Goal: Information Seeking & Learning: Learn about a topic

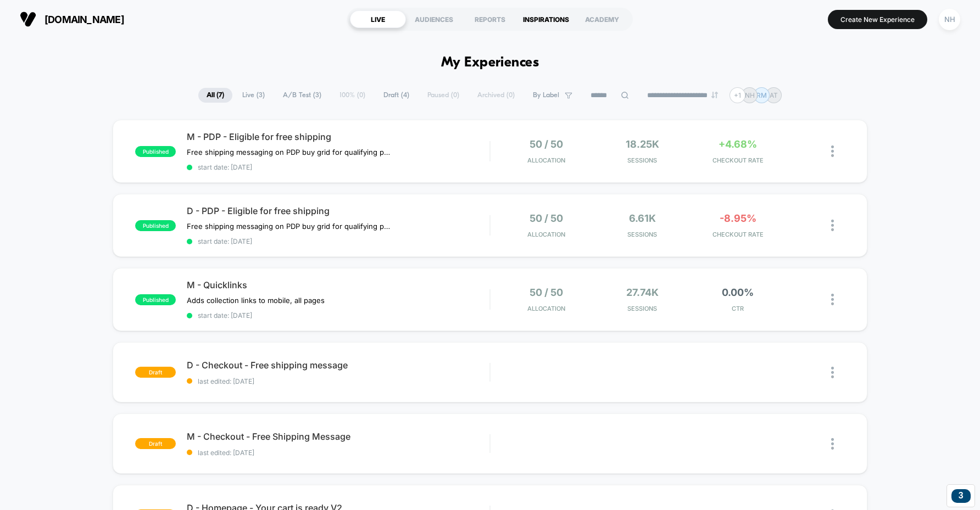
click at [558, 22] on div "INSPIRATIONS" at bounding box center [546, 19] width 56 height 18
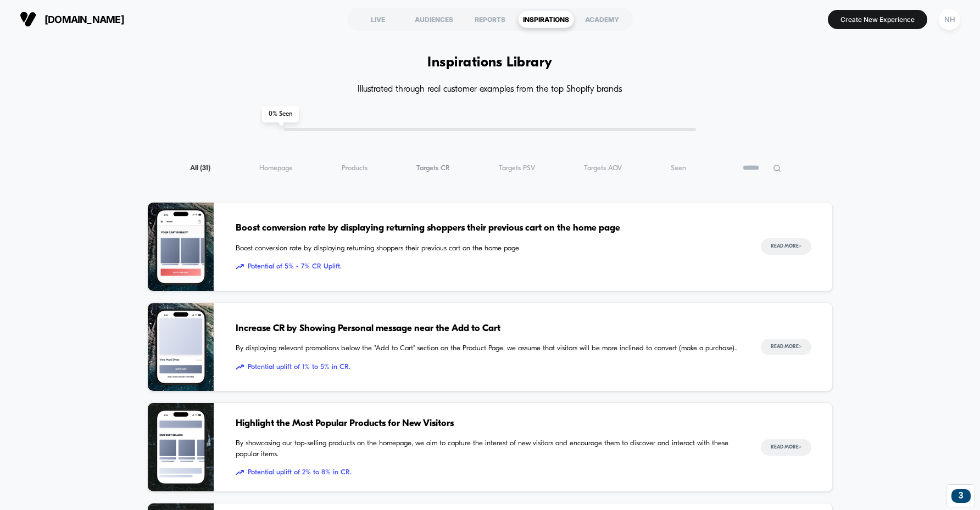
click at [446, 169] on span "Targets CR ( 31 )" at bounding box center [433, 168] width 34 height 8
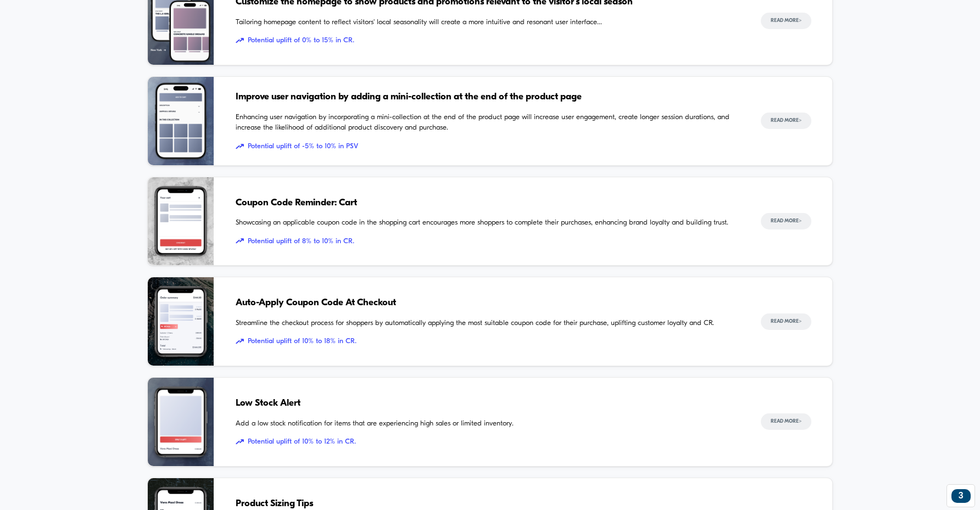
scroll to position [980, 0]
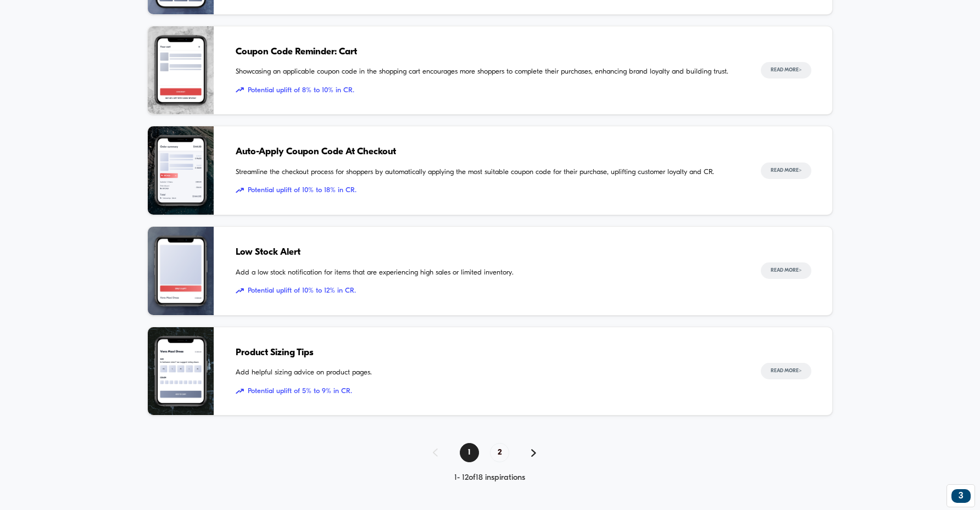
click at [262, 253] on span "Low Stock Alert" at bounding box center [488, 253] width 504 height 14
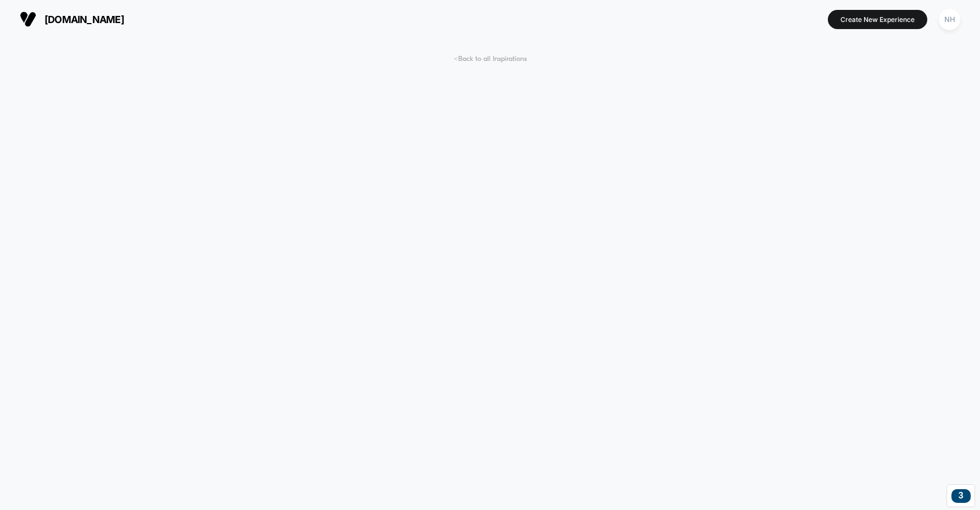
click at [473, 57] on span "< Back to all Inspirations" at bounding box center [490, 59] width 73 height 8
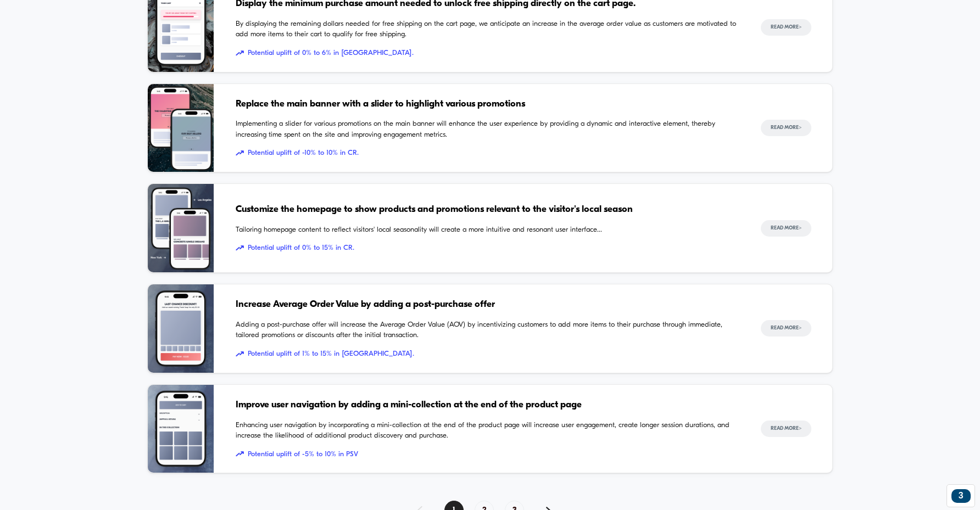
scroll to position [980, 0]
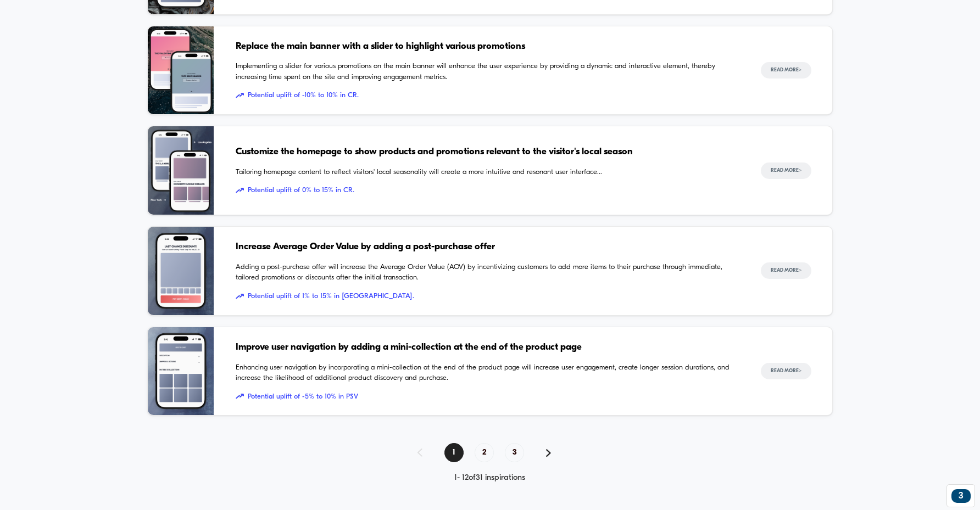
drag, startPoint x: 482, startPoint y: 448, endPoint x: 471, endPoint y: 446, distance: 11.3
click at [482, 448] on span "2" at bounding box center [484, 452] width 19 height 19
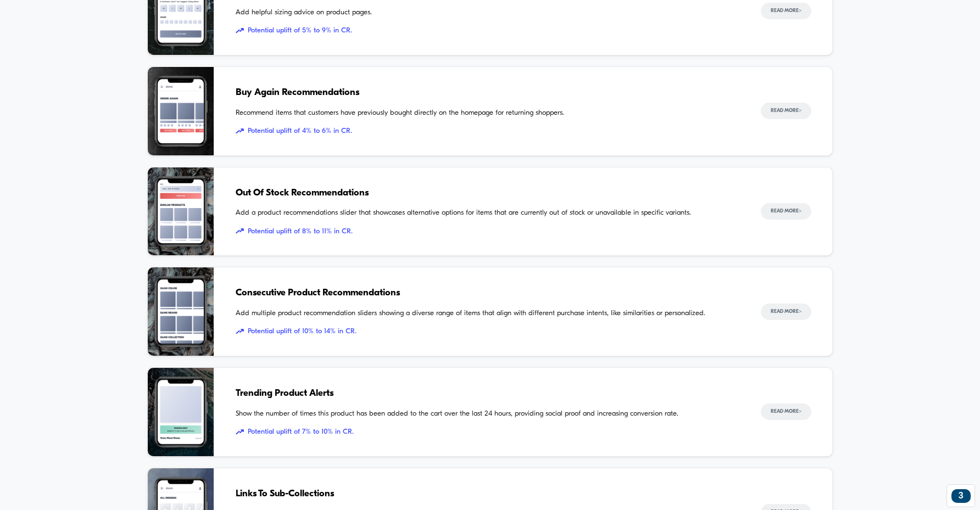
scroll to position [935, 0]
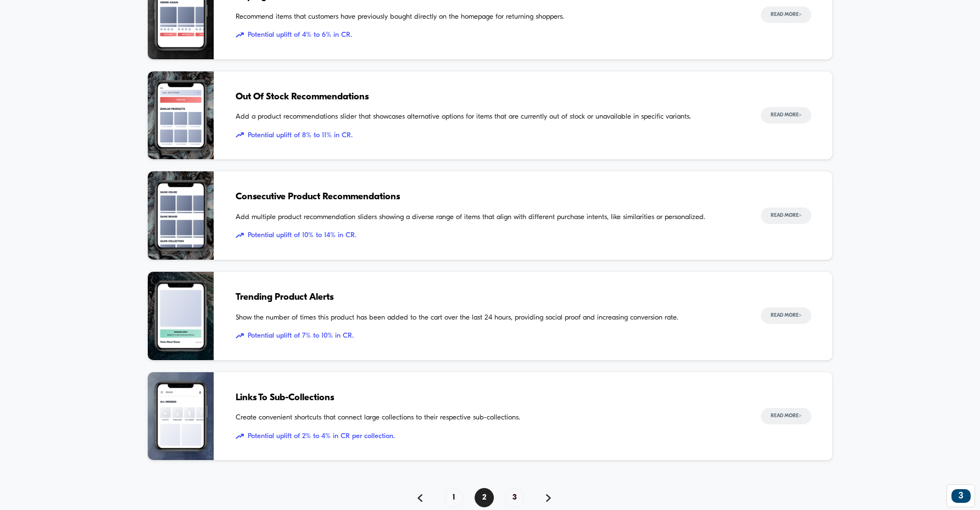
click at [290, 95] on span "Out Of Stock Recommendations" at bounding box center [488, 97] width 504 height 14
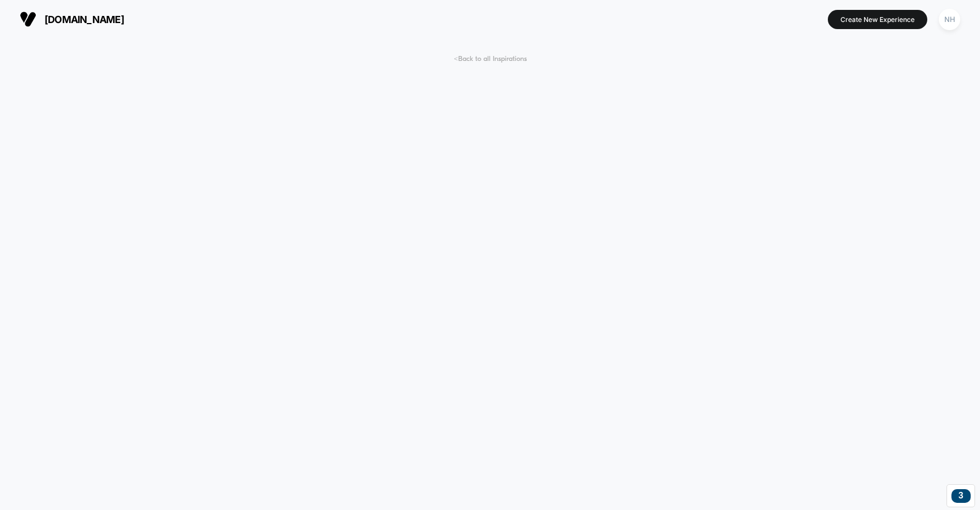
click at [498, 55] on span "< Back to all Inspirations" at bounding box center [490, 59] width 73 height 8
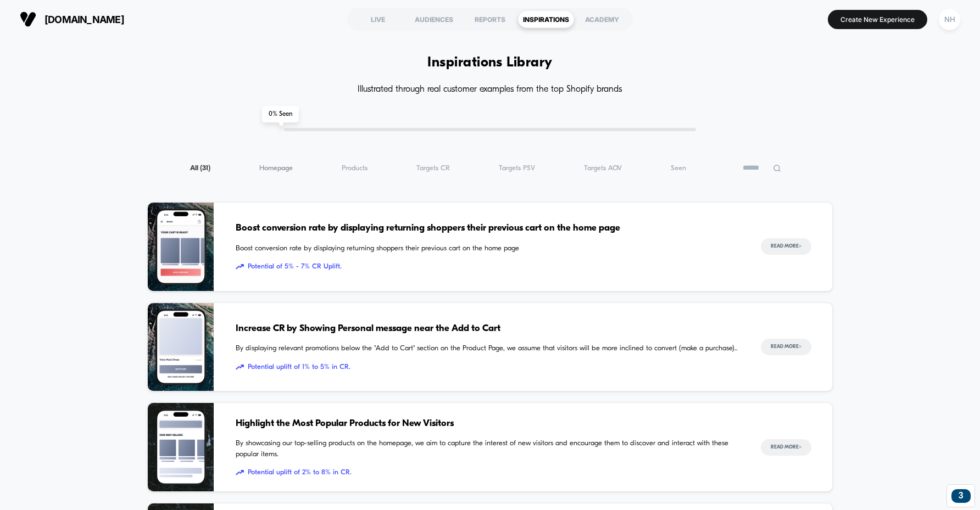
drag, startPoint x: 284, startPoint y: 168, endPoint x: 300, endPoint y: 189, distance: 26.7
click at [285, 168] on span "Homepage ( 31 )" at bounding box center [276, 168] width 34 height 8
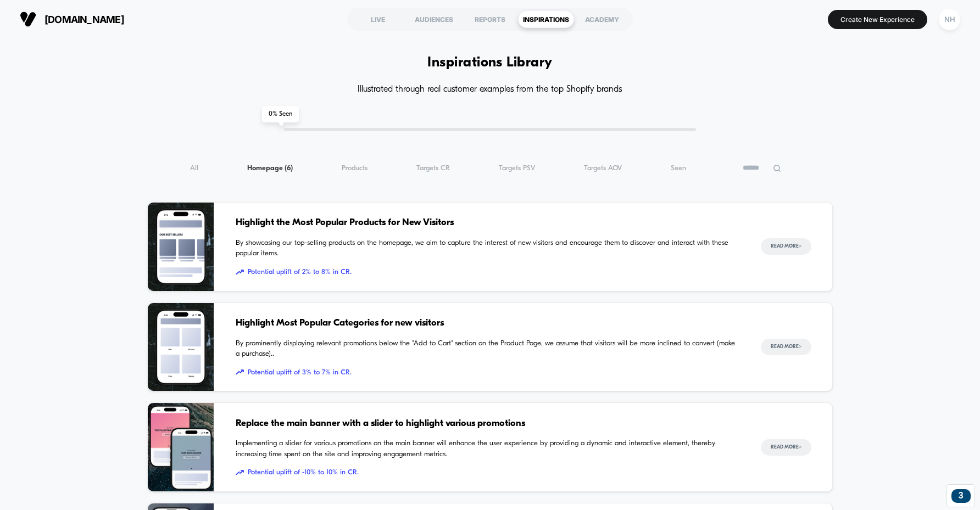
click at [325, 223] on span "Highlight the Most Popular Products for New Visitors" at bounding box center [488, 223] width 504 height 14
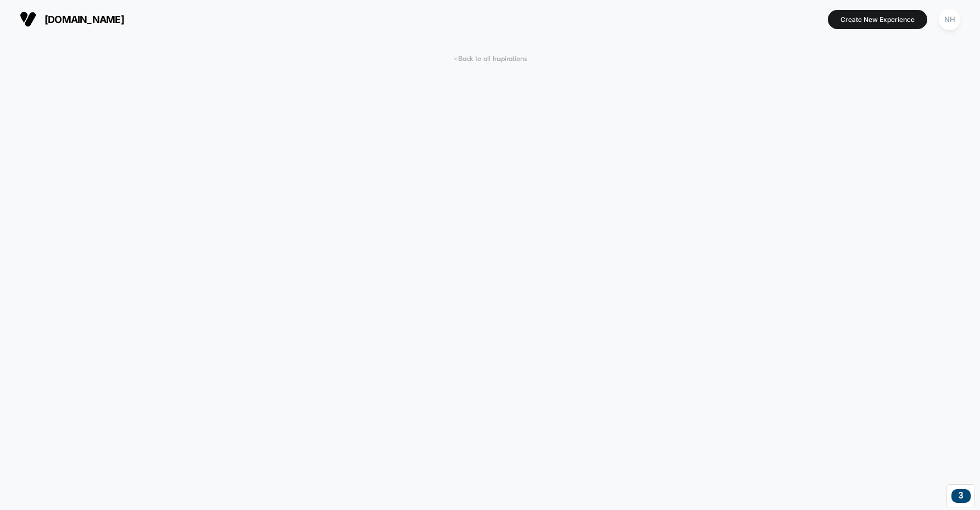
click at [473, 55] on span "< Back to all Inspirations" at bounding box center [490, 59] width 73 height 8
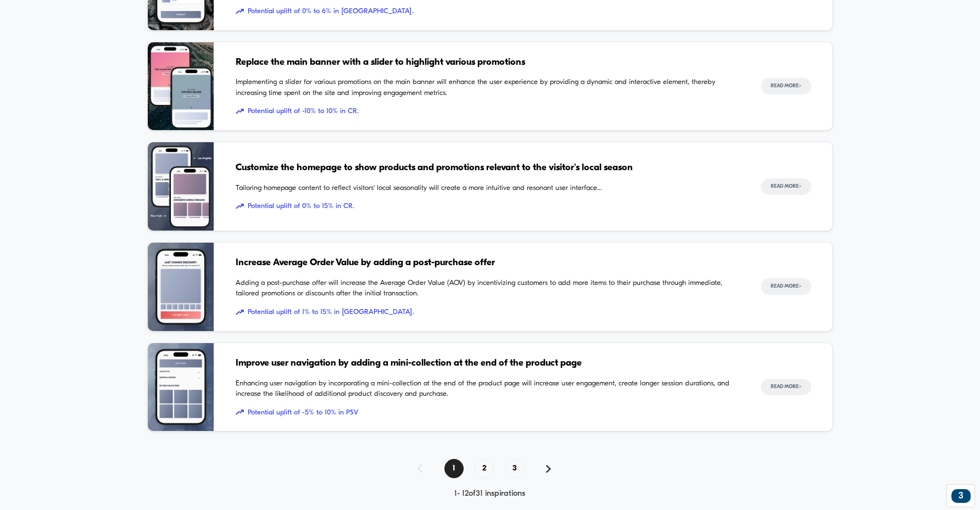
scroll to position [980, 0]
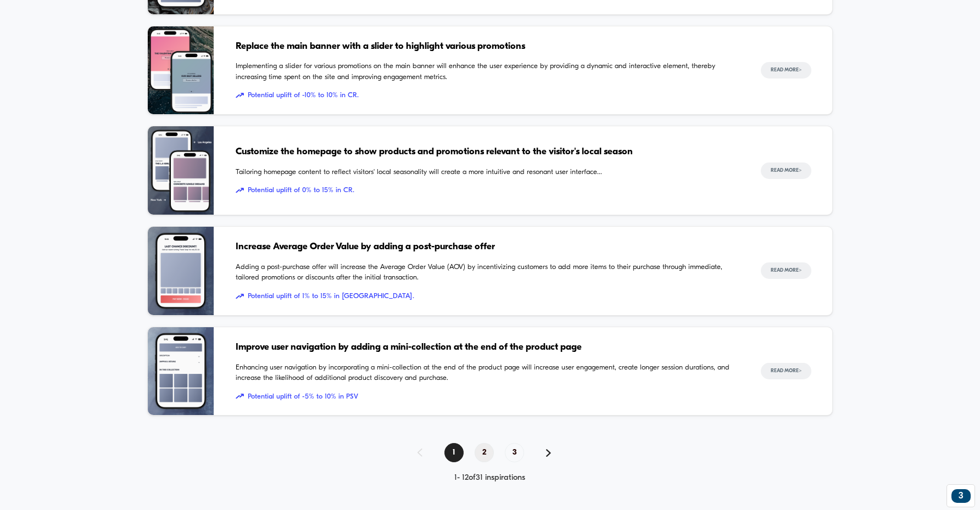
click at [481, 452] on span "2" at bounding box center [484, 452] width 19 height 19
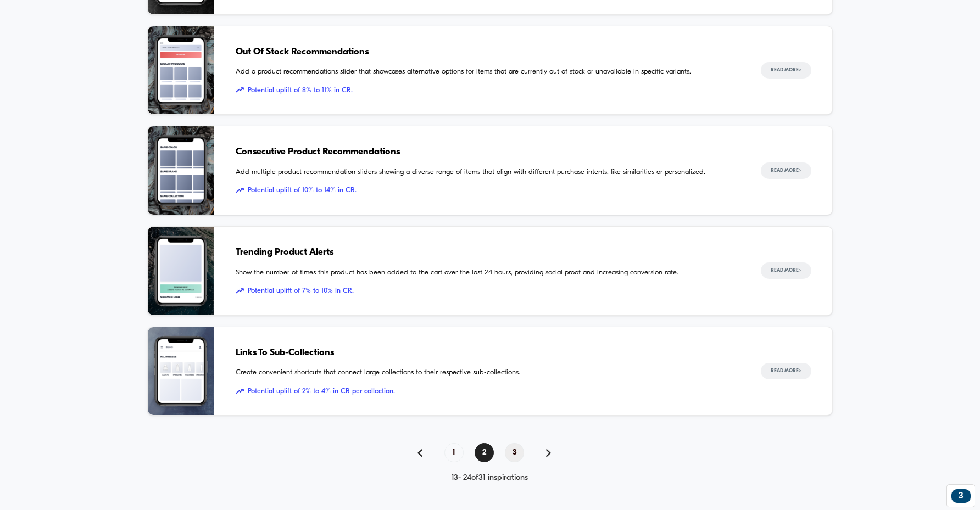
click at [518, 455] on span "3" at bounding box center [514, 452] width 19 height 19
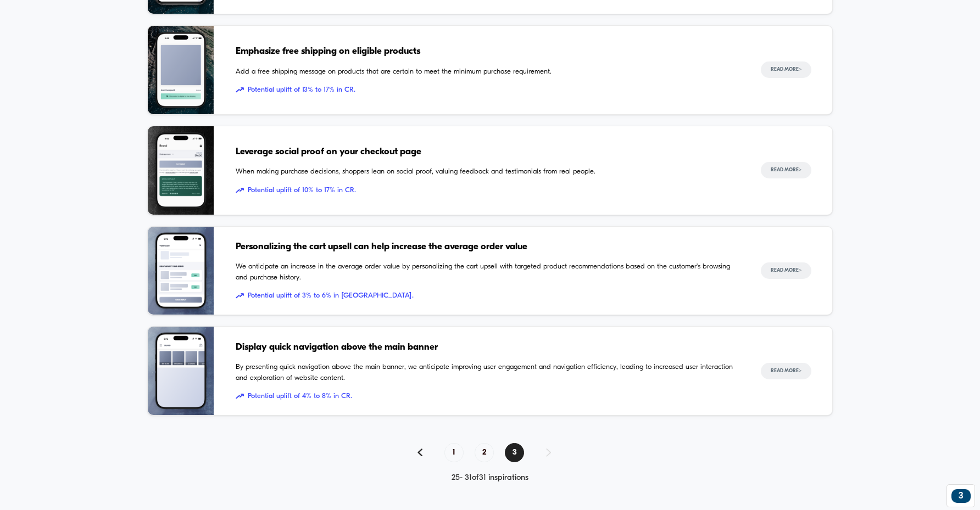
scroll to position [0, 0]
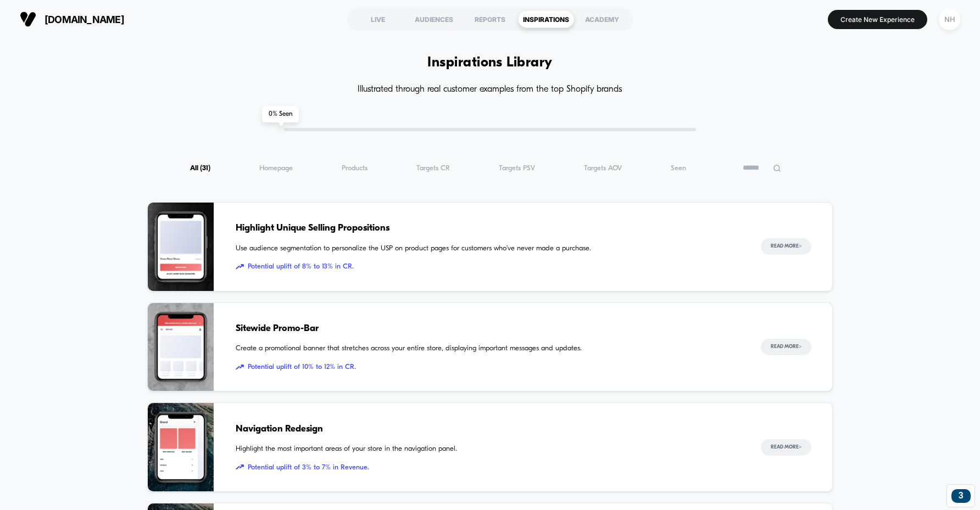
click at [205, 166] on span "( 31 )" at bounding box center [205, 168] width 10 height 7
click at [431, 168] on span "Targets CR ( 31 )" at bounding box center [433, 168] width 34 height 8
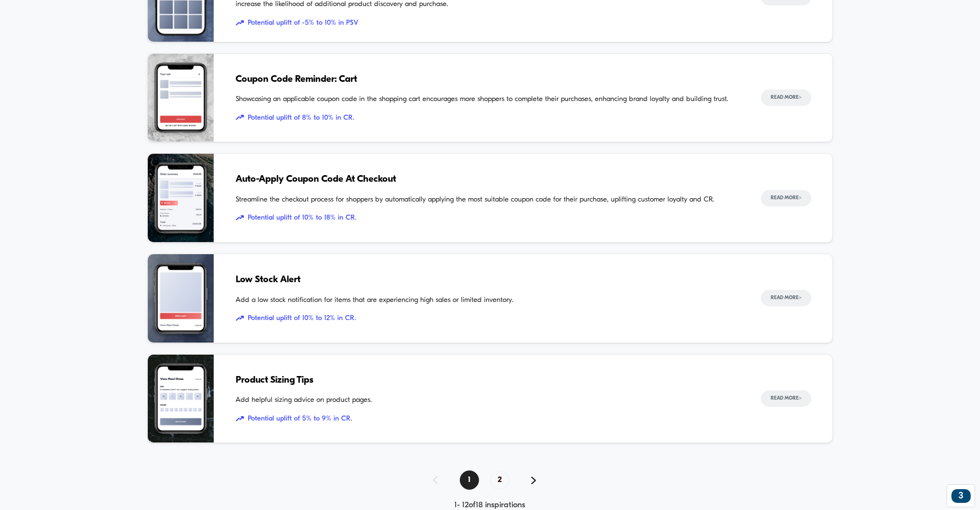
scroll to position [980, 0]
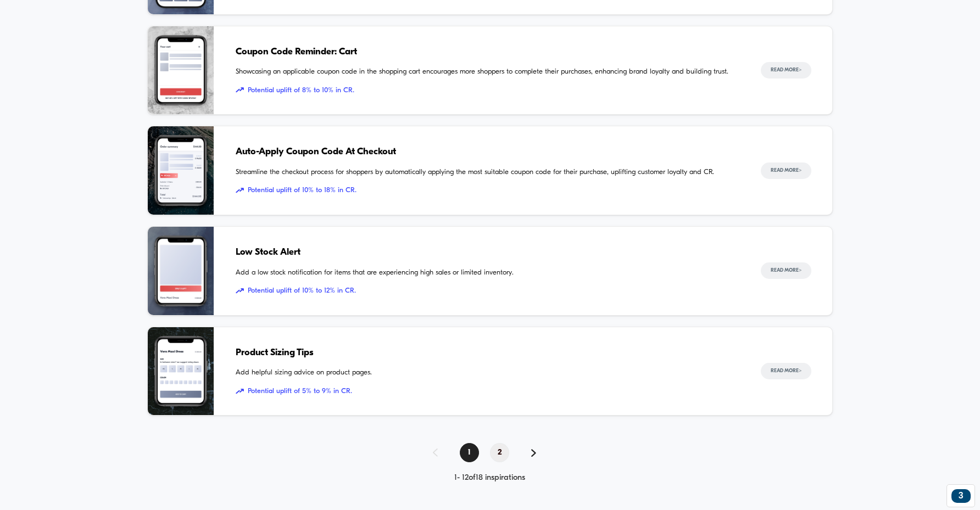
click at [501, 457] on span "2" at bounding box center [499, 452] width 19 height 19
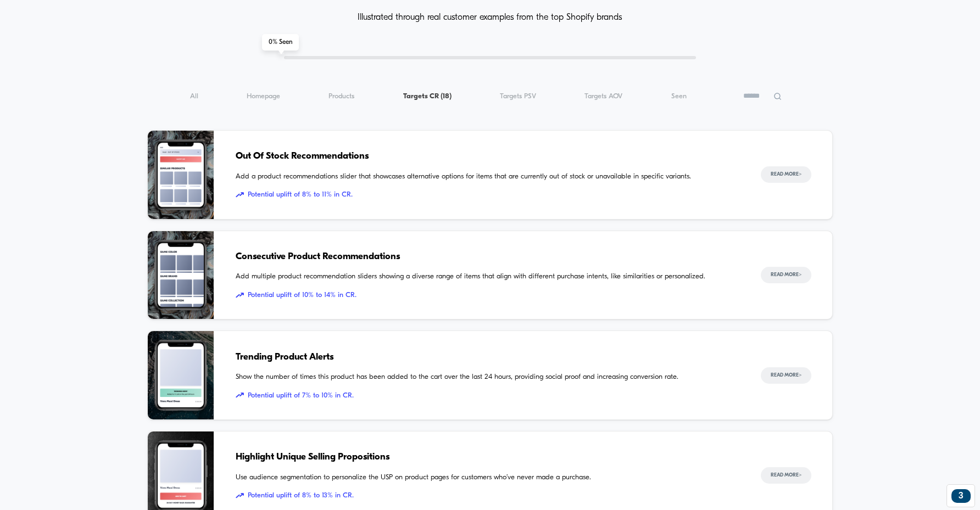
scroll to position [0, 0]
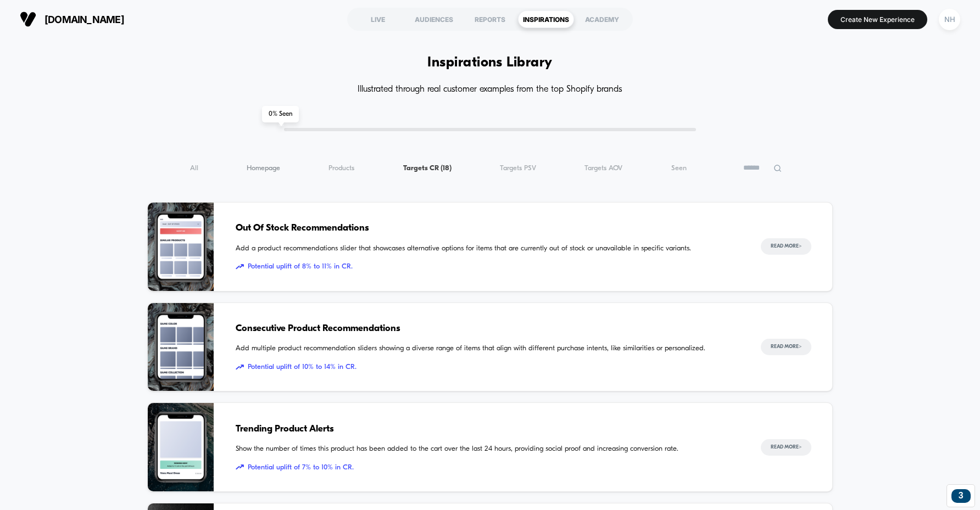
click at [256, 166] on span "Homepage ( 18 )" at bounding box center [264, 168] width 34 height 8
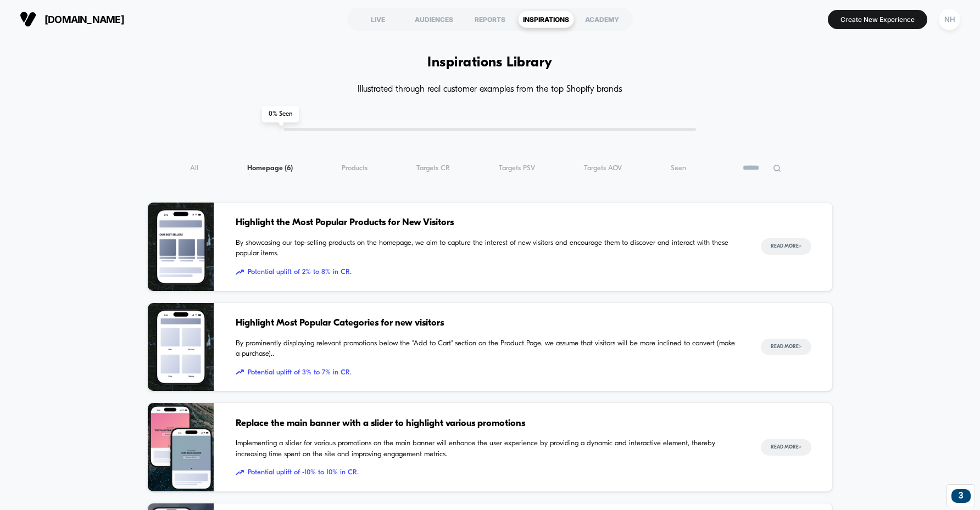
click at [190, 169] on div "All ( 6 ) Homepage ( 6 ) Products ( 6 ) Targets CR ( 6 ) Targets PSV ( 6 ) Targ…" at bounding box center [490, 168] width 686 height 13
click at [682, 170] on span "Seen ( 6 )" at bounding box center [678, 168] width 15 height 8
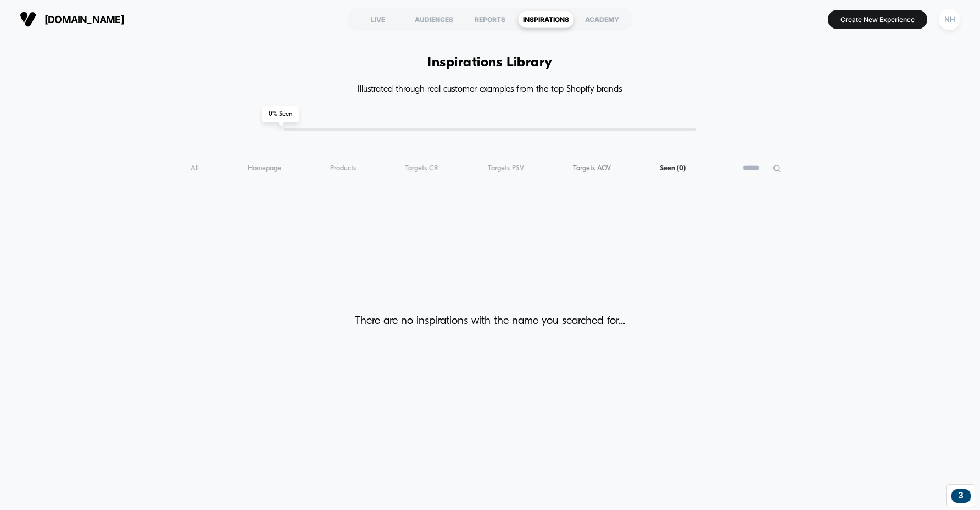
click at [591, 166] on span "Targets AOV ( 0 )" at bounding box center [592, 168] width 38 height 8
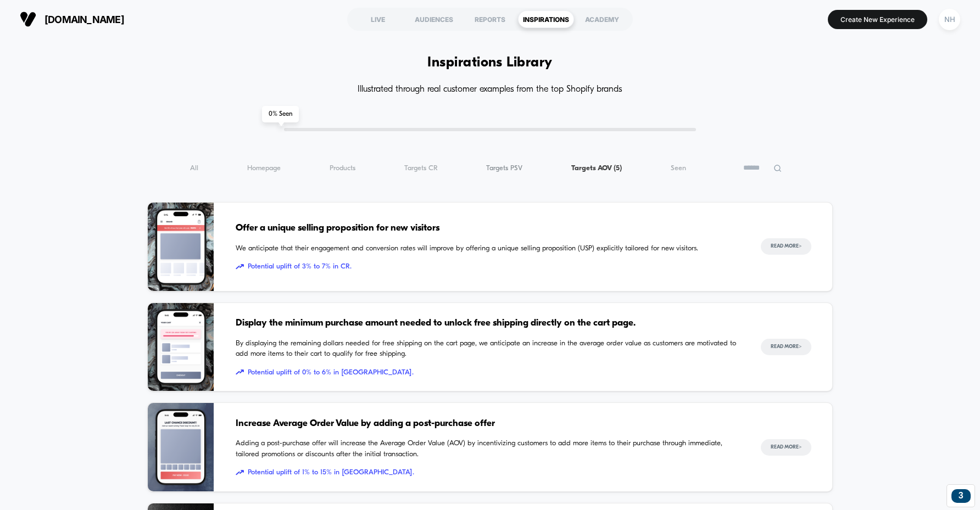
click at [520, 166] on span "Targets PSV ( 5 )" at bounding box center [504, 168] width 36 height 8
